Goal: Information Seeking & Learning: Learn about a topic

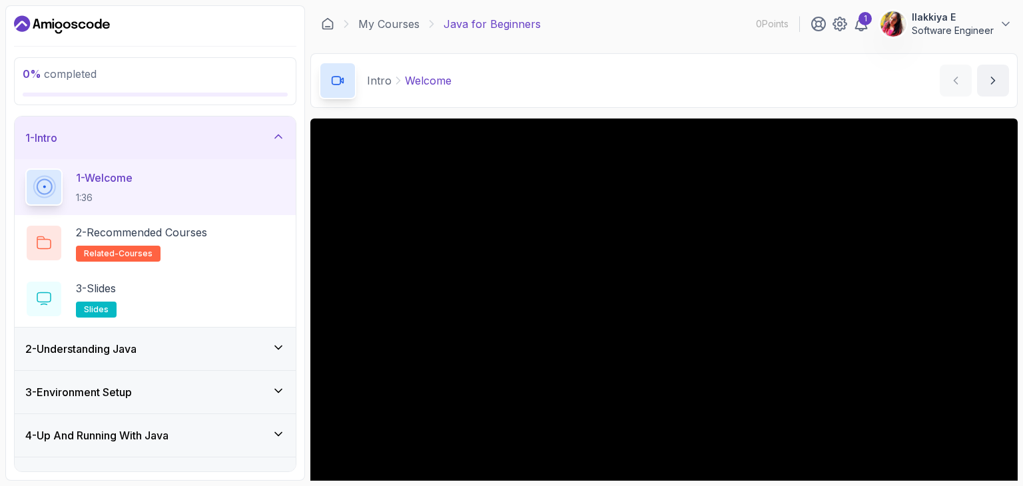
scroll to position [128, 0]
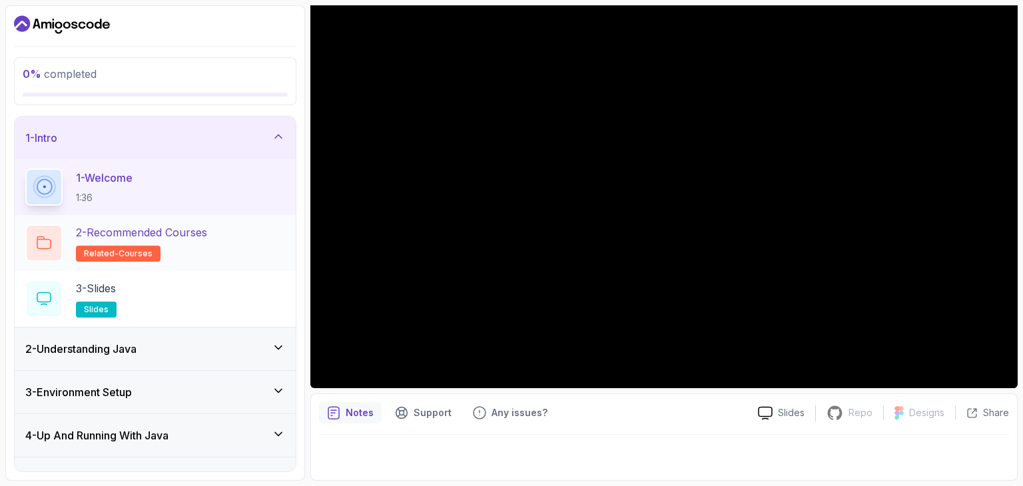
click at [129, 241] on h2 "2 - Recommended Courses related-courses" at bounding box center [141, 243] width 131 height 37
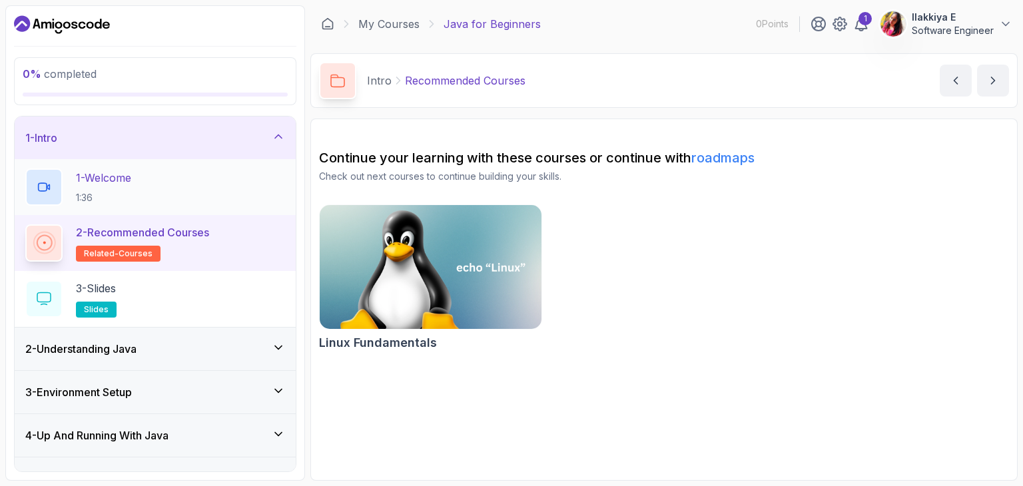
click at [147, 169] on div "1 - Welcome 1:36" at bounding box center [155, 187] width 260 height 37
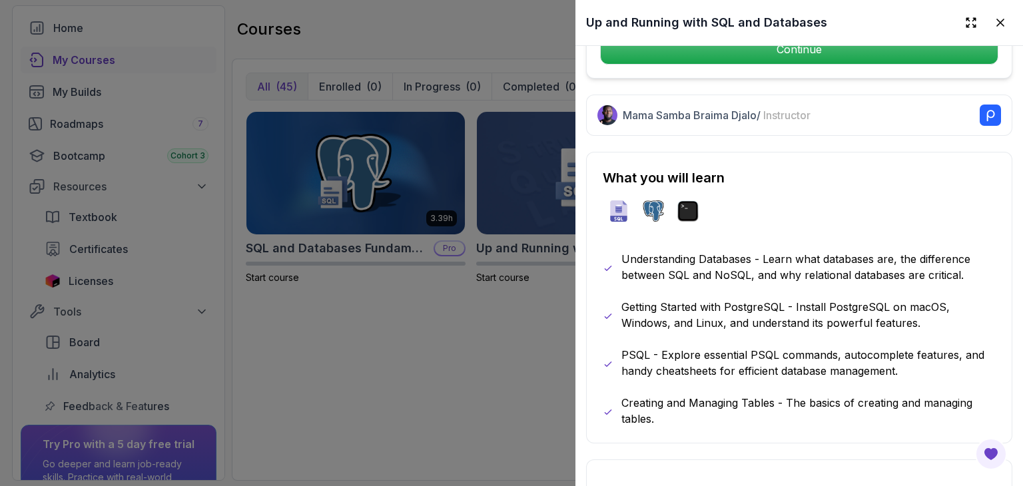
scroll to position [632, 0]
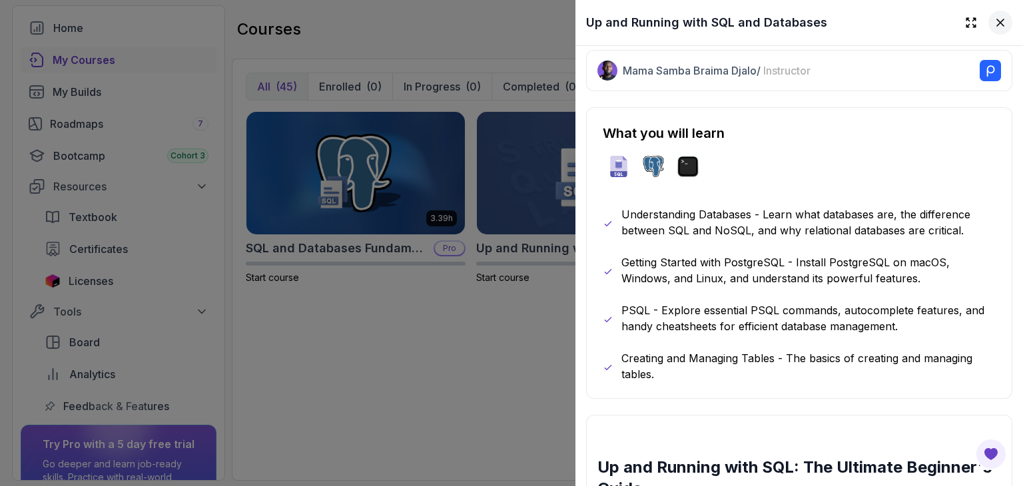
click at [994, 24] on icon at bounding box center [1000, 22] width 13 height 13
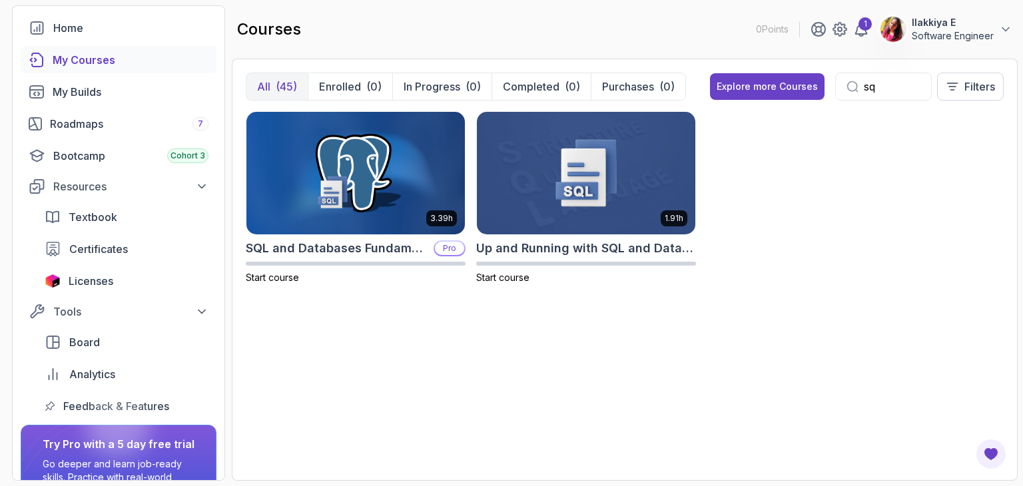
click at [870, 79] on input "sq" at bounding box center [892, 87] width 57 height 16
type input "s"
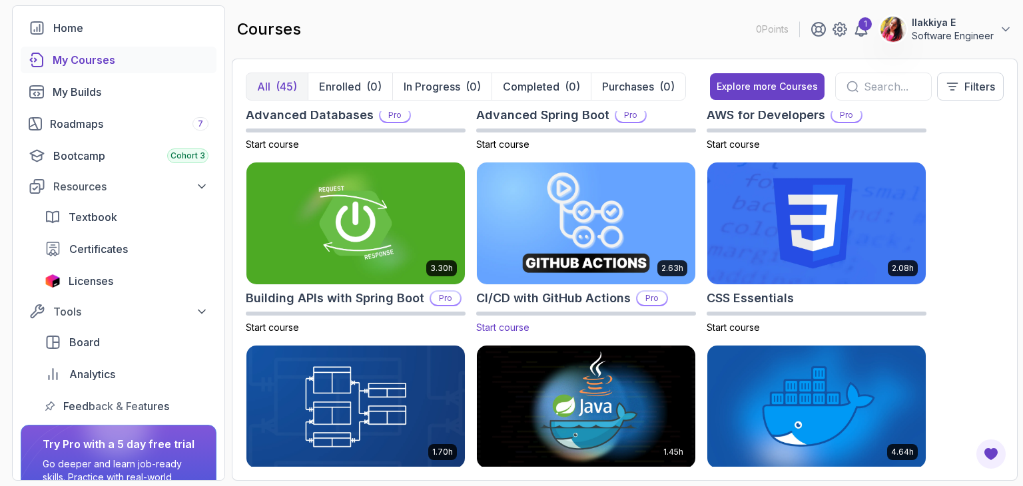
scroll to position [67, 0]
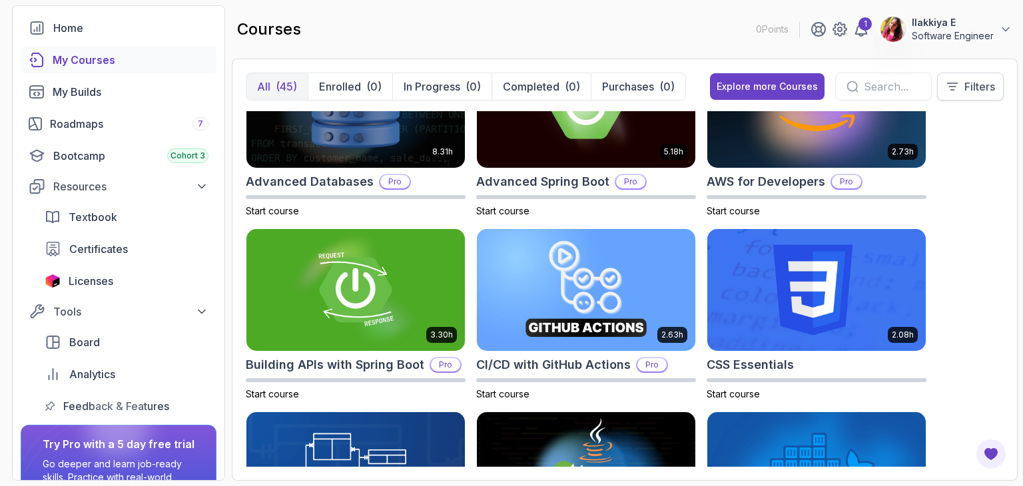
click at [986, 88] on p "Filters" at bounding box center [980, 87] width 31 height 16
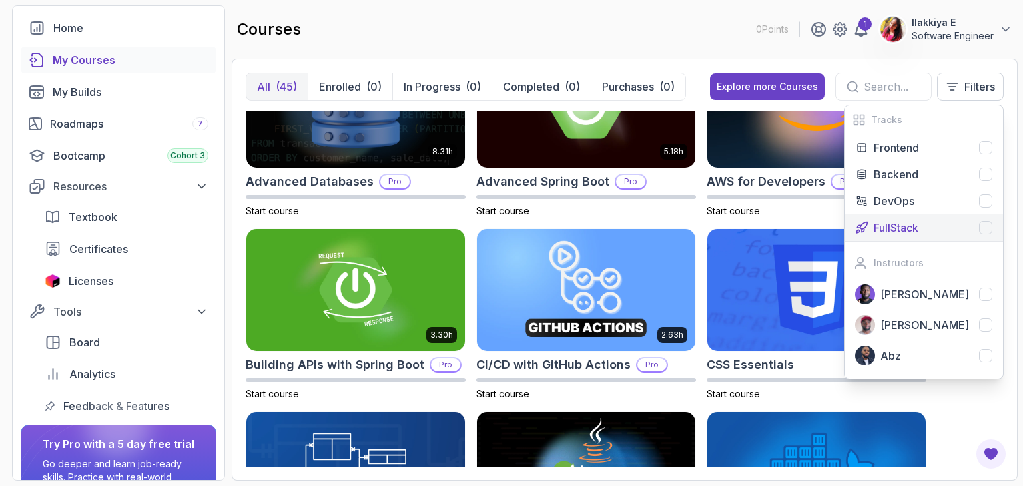
click at [895, 231] on p "FullStack" at bounding box center [896, 228] width 45 height 16
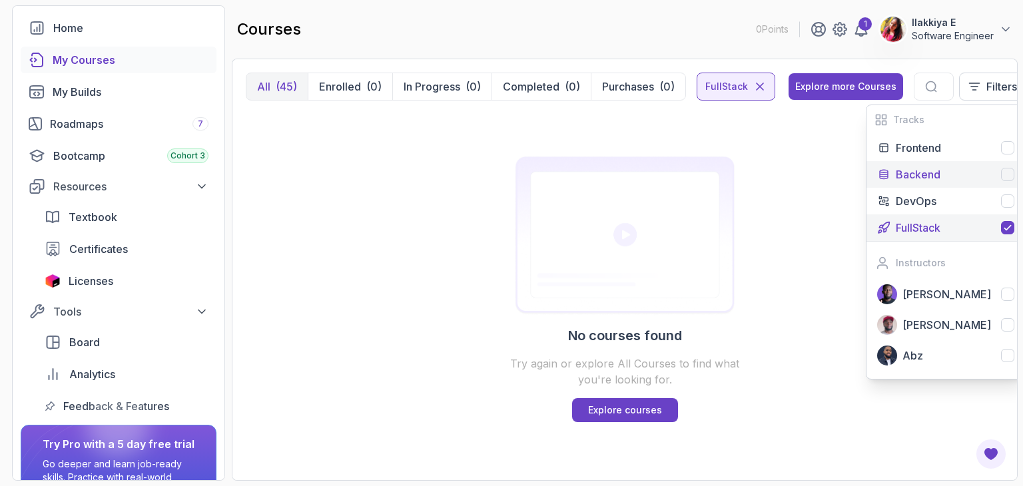
click at [929, 177] on p "Backend" at bounding box center [918, 175] width 45 height 16
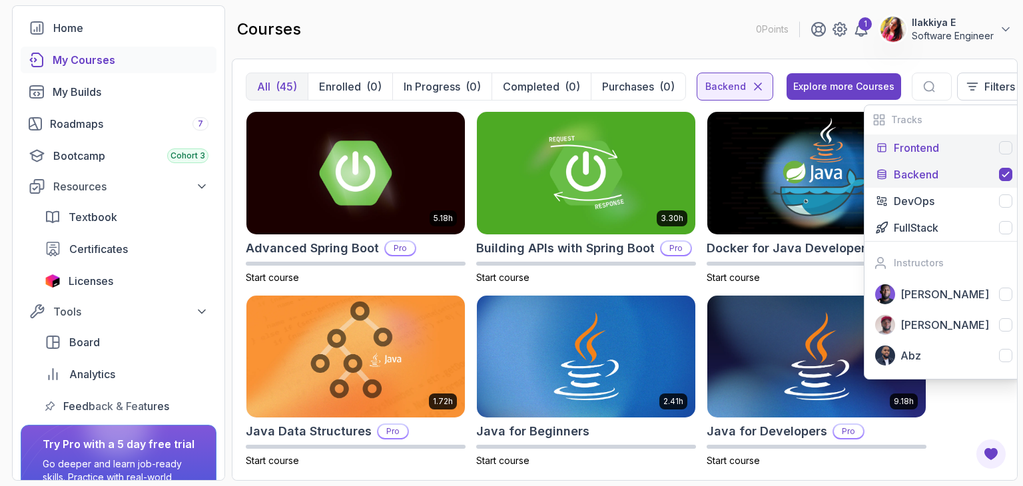
click at [901, 142] on p "Frontend" at bounding box center [916, 148] width 45 height 16
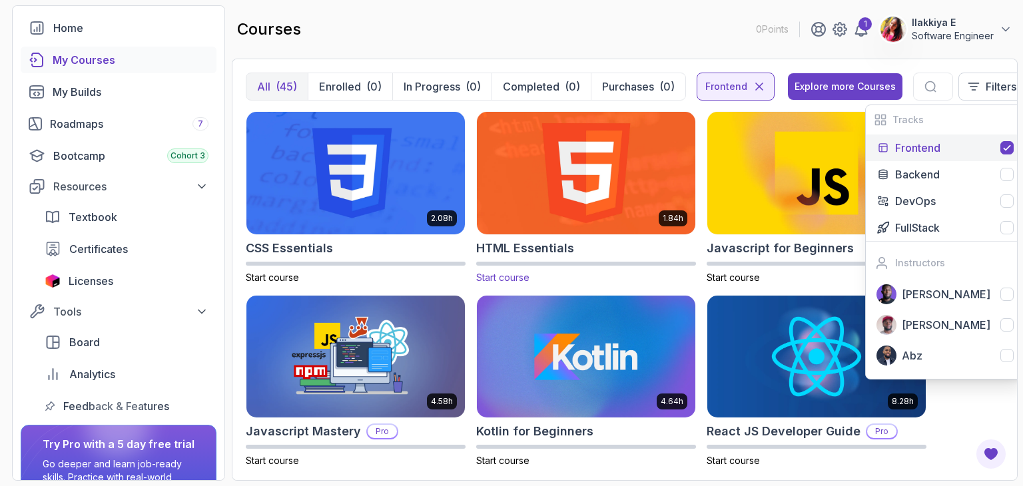
scroll to position [16, 0]
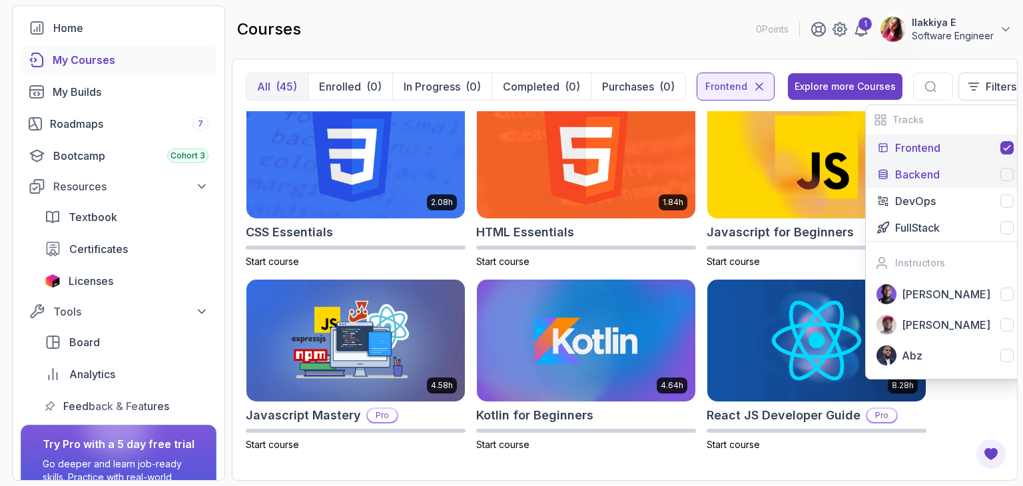
click at [933, 165] on button "Backend" at bounding box center [945, 174] width 159 height 27
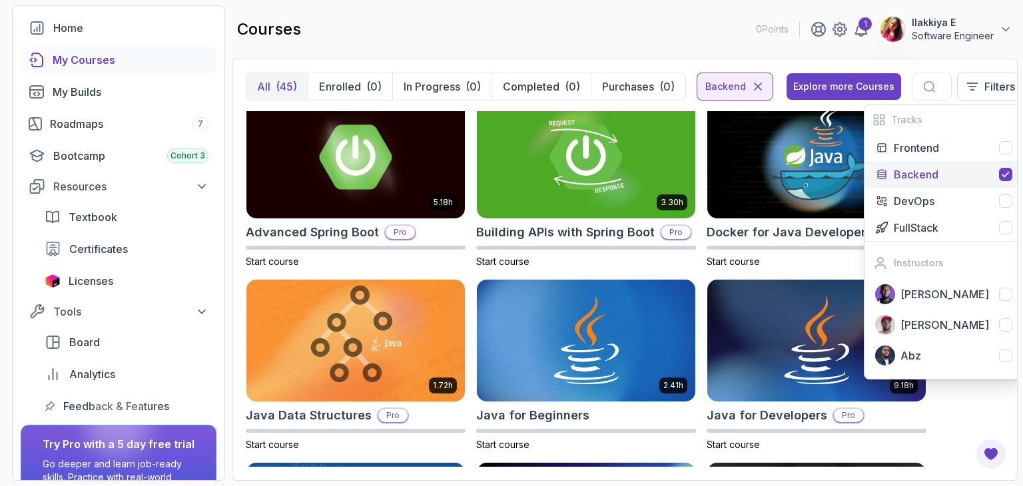
click at [1001, 405] on div "5.18h Advanced Spring Boot Pro Start course 3.30h Building APIs with Spring Boo…" at bounding box center [625, 289] width 758 height 356
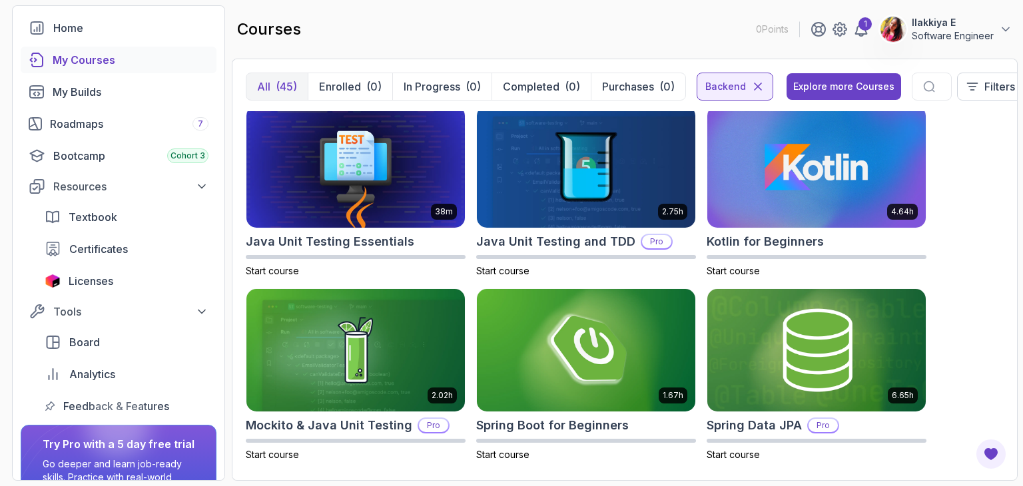
scroll to position [733, 0]
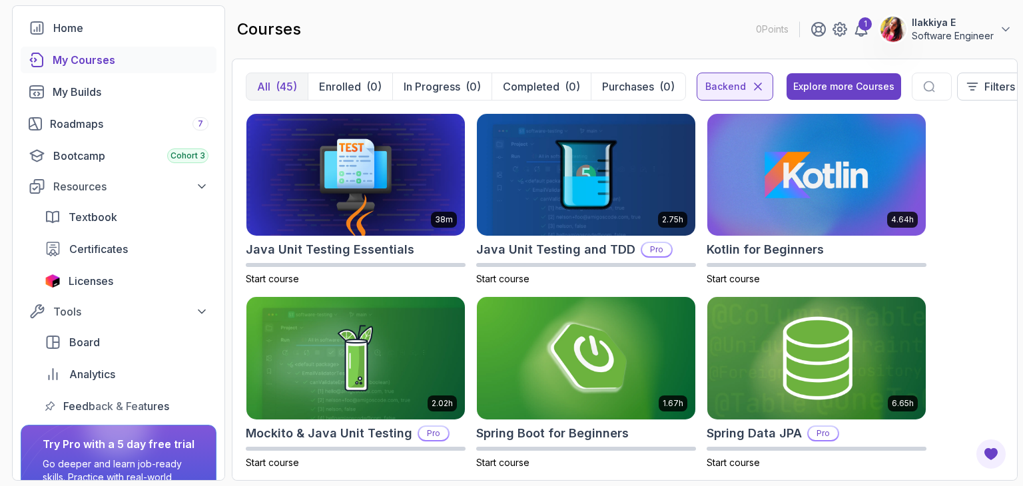
click at [923, 73] on div at bounding box center [932, 87] width 40 height 28
click at [924, 83] on icon at bounding box center [929, 87] width 12 height 12
click at [923, 83] on icon at bounding box center [929, 87] width 12 height 12
click at [752, 89] on icon at bounding box center [758, 86] width 13 height 13
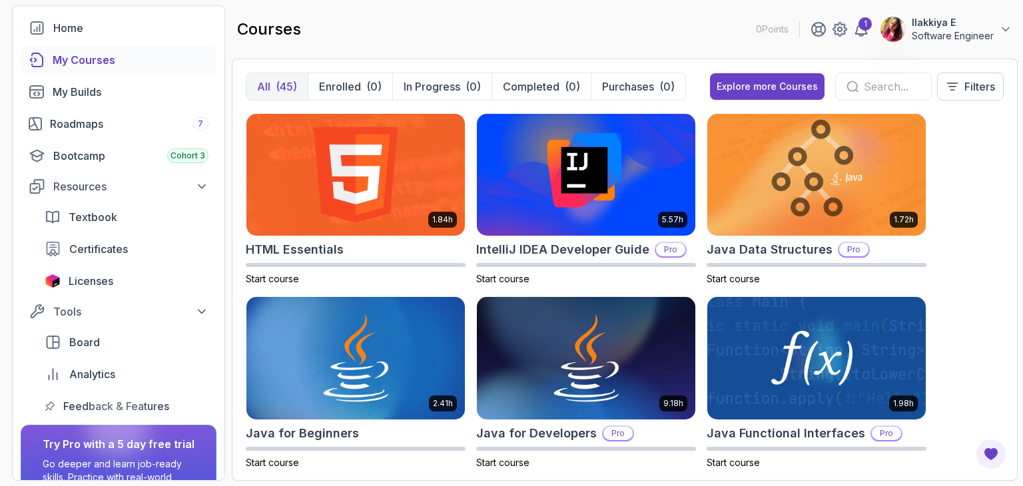
click at [893, 89] on input "text" at bounding box center [892, 87] width 57 height 16
click at [864, 85] on input "text" at bounding box center [892, 87] width 57 height 16
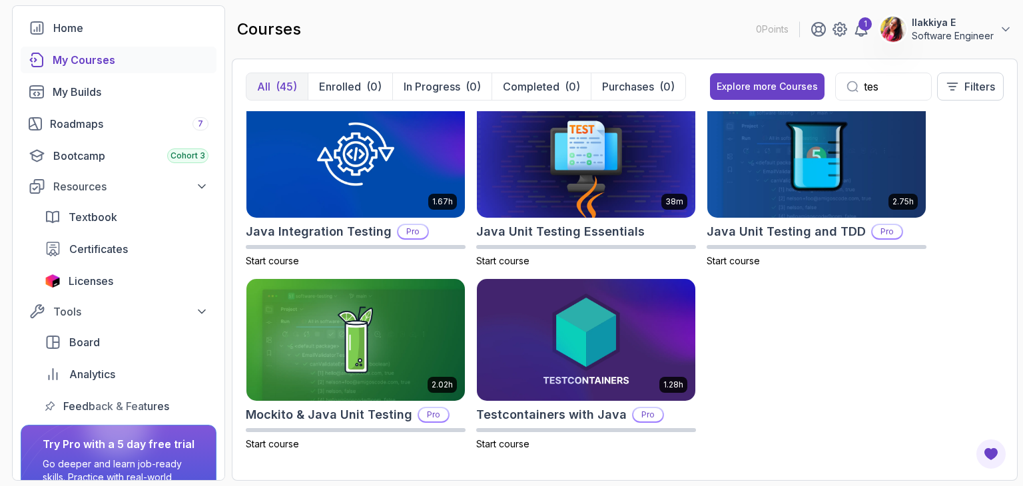
scroll to position [16, 0]
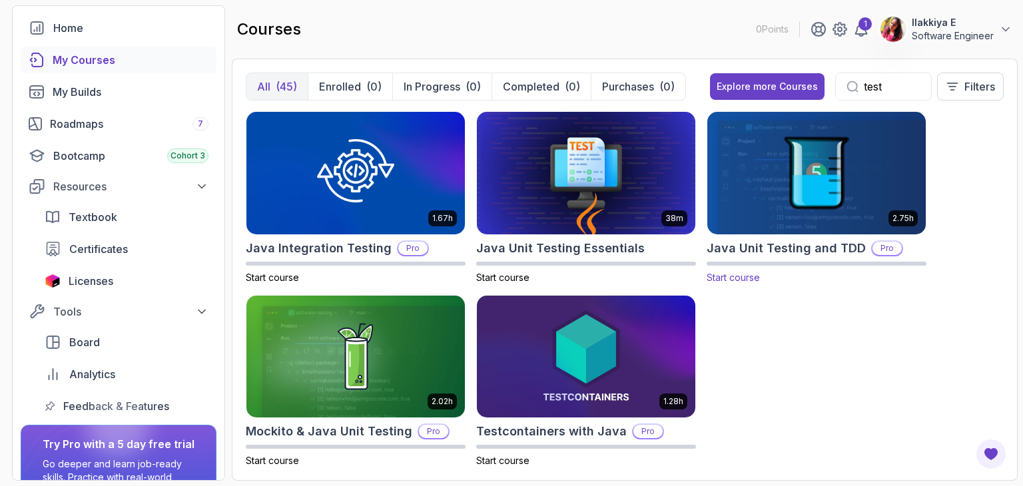
scroll to position [16, 0]
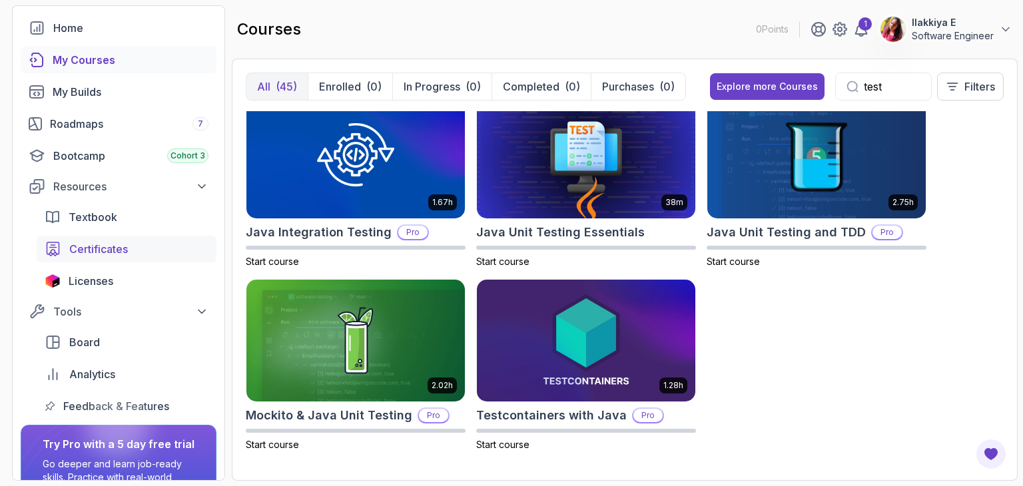
type input "test"
click at [109, 243] on span "Certificates" at bounding box center [98, 249] width 59 height 16
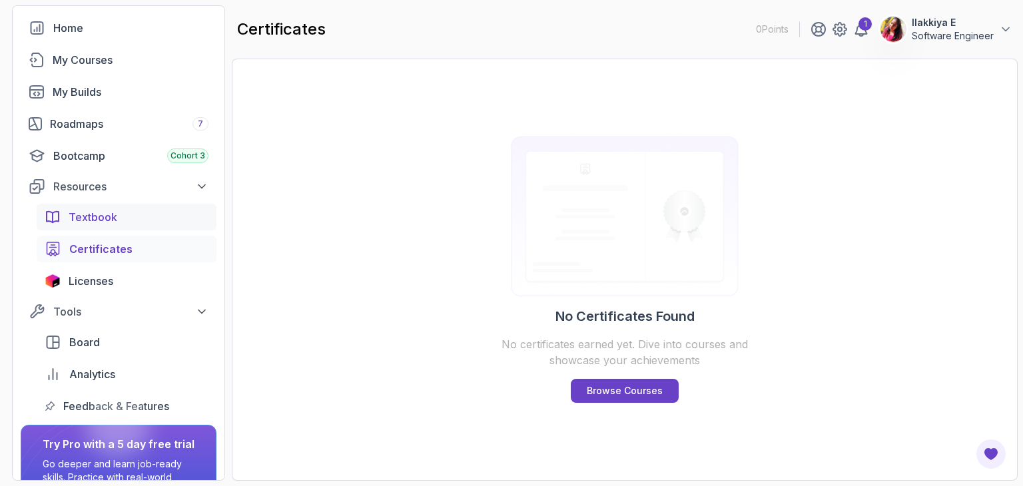
click at [75, 223] on span "Textbook" at bounding box center [93, 217] width 49 height 16
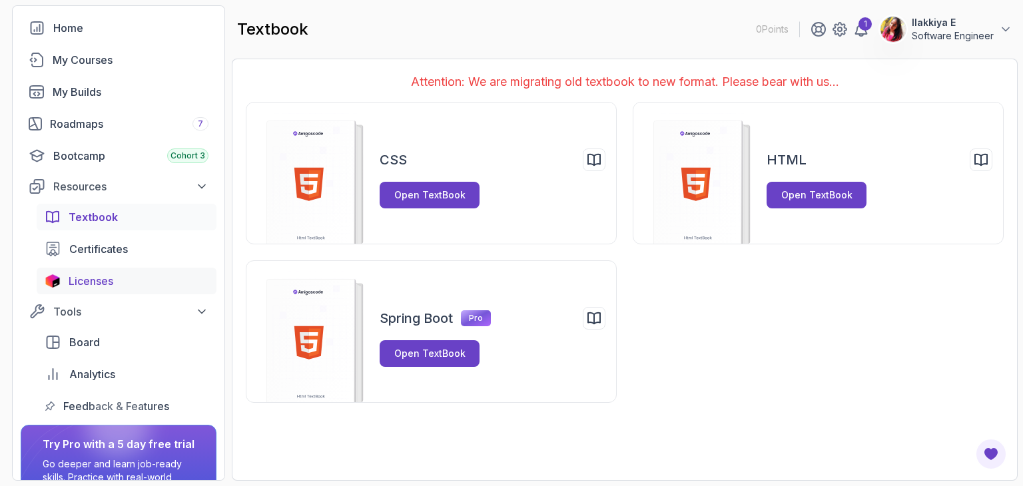
click at [114, 271] on link "Licenses" at bounding box center [127, 281] width 180 height 27
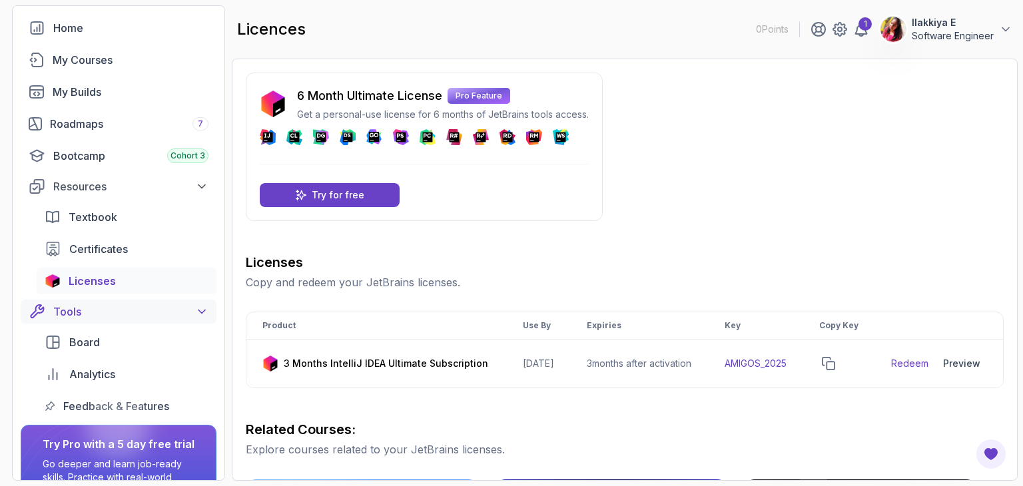
click at [122, 310] on div "Tools" at bounding box center [130, 312] width 155 height 16
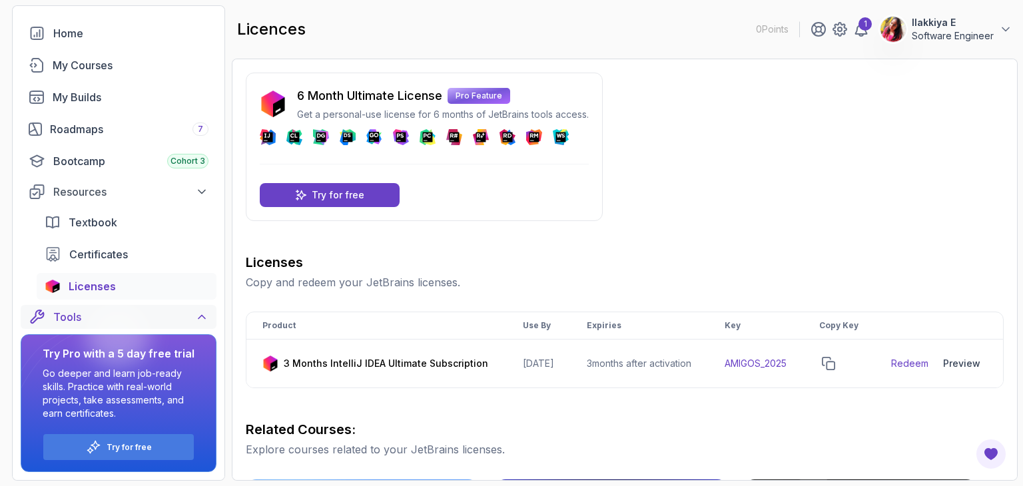
scroll to position [53, 0]
click at [127, 315] on div at bounding box center [118, 335] width 64 height 64
click at [128, 321] on div at bounding box center [118, 335] width 64 height 64
click at [200, 320] on icon at bounding box center [201, 316] width 13 height 13
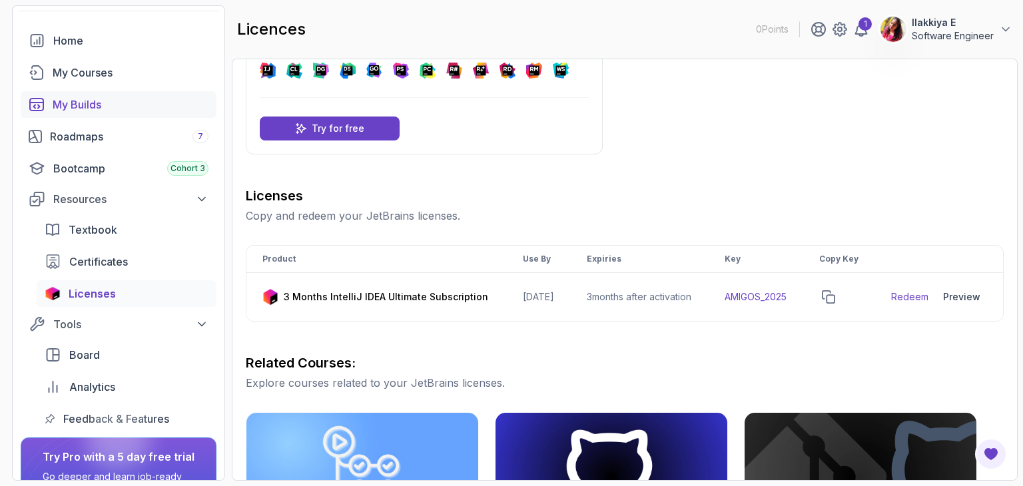
scroll to position [16, 0]
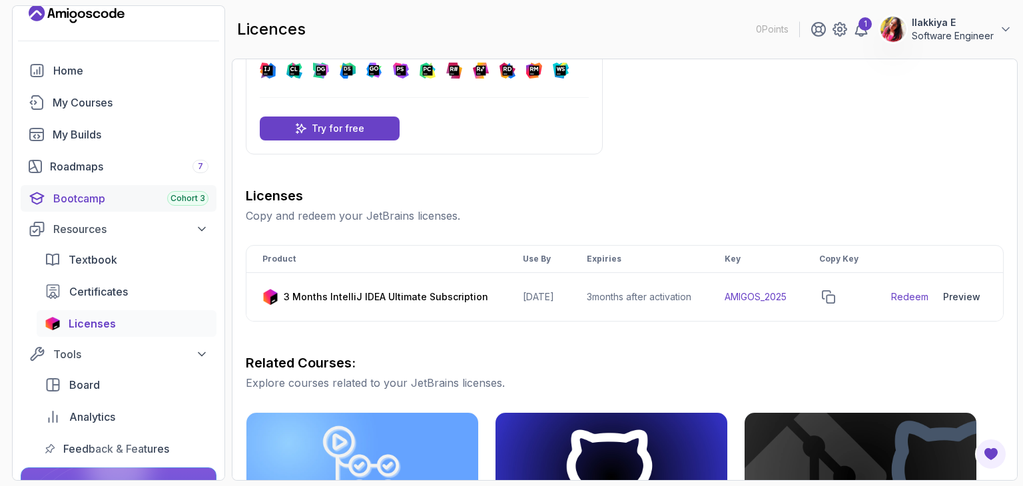
click at [119, 207] on link "Bootcamp Cohort 3" at bounding box center [119, 198] width 196 height 27
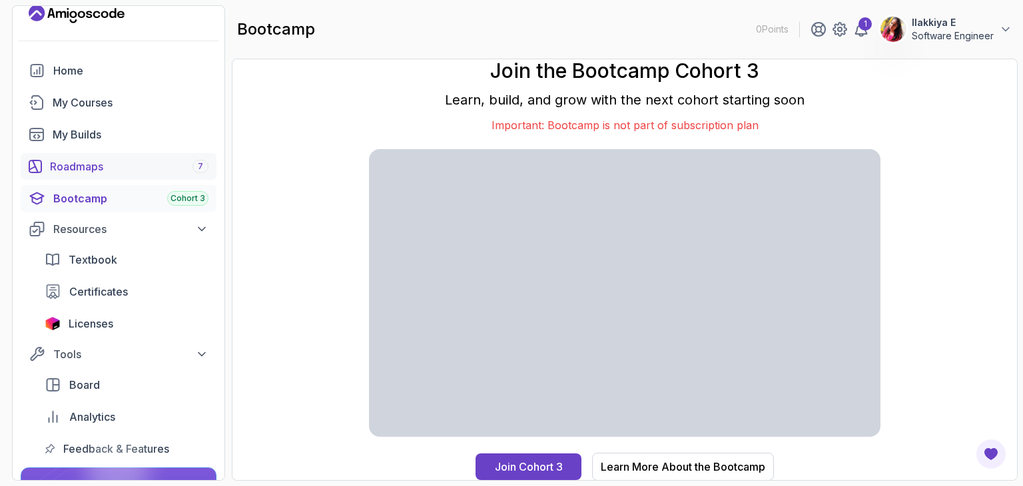
click at [77, 171] on div "Roadmaps 7" at bounding box center [129, 167] width 159 height 16
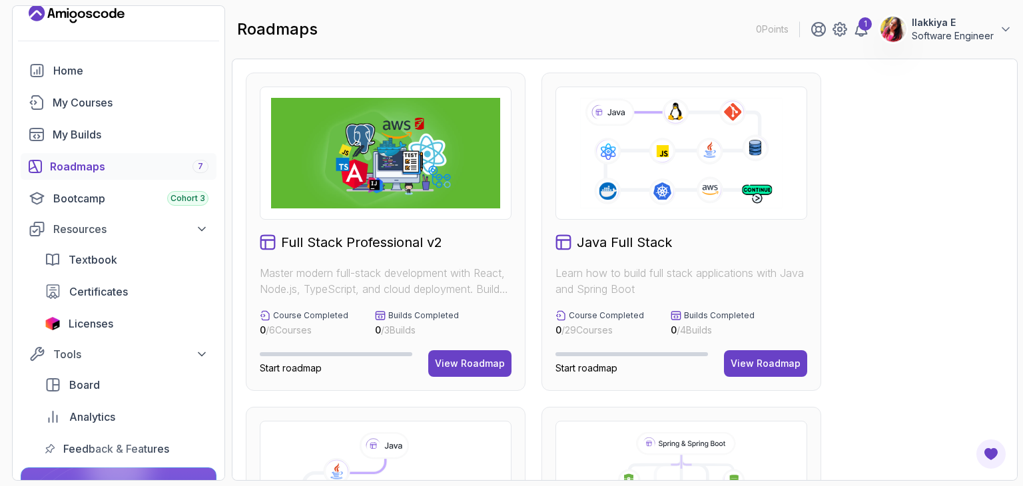
click at [714, 211] on div at bounding box center [682, 153] width 252 height 133
click at [746, 371] on button "View Roadmap" at bounding box center [765, 363] width 83 height 27
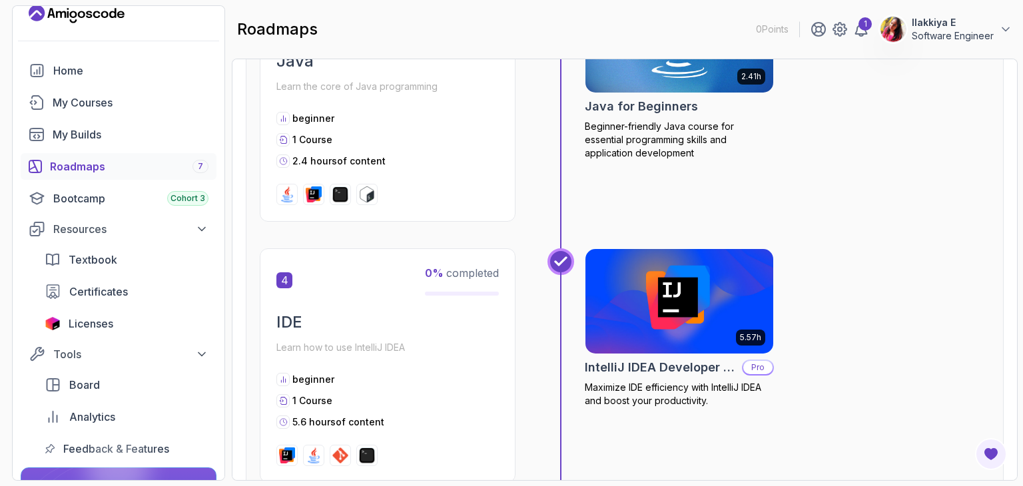
scroll to position [933, 0]
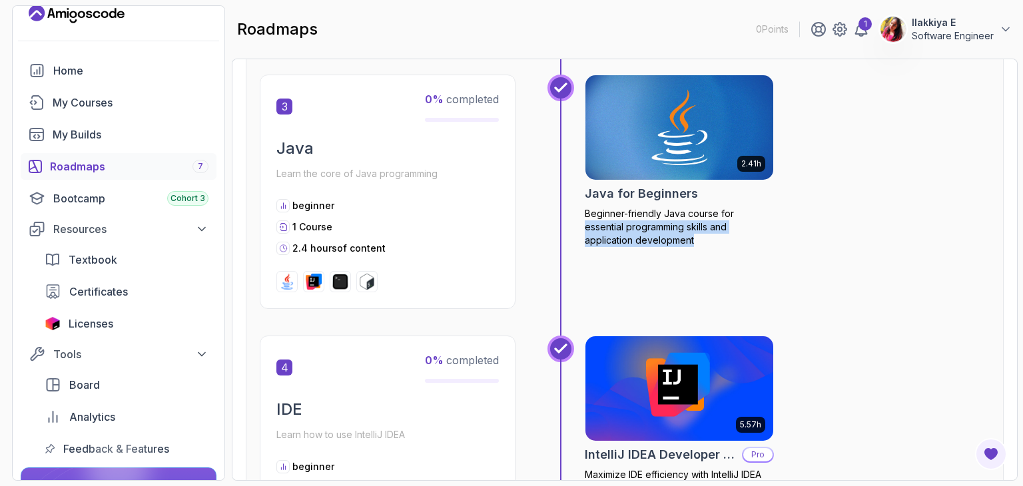
drag, startPoint x: 1004, startPoint y: 312, endPoint x: 1019, endPoint y: 215, distance: 99.1
click at [1019, 215] on section "0 Points 1 Ilakkiya E Software Engineer Home My Courses My Builds Roadmaps 7 Bo…" at bounding box center [511, 243] width 1023 height 486
click at [971, 191] on div "2.41h Java for Beginners Beginner-friendly Java course for essential programmin…" at bounding box center [787, 192] width 405 height 235
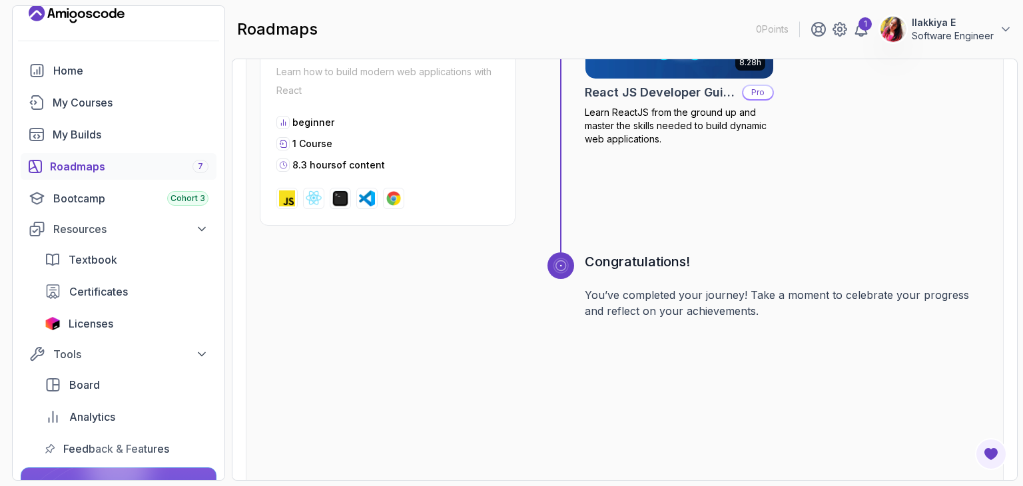
scroll to position [4978, 0]
